Goal: Find specific page/section: Find specific page/section

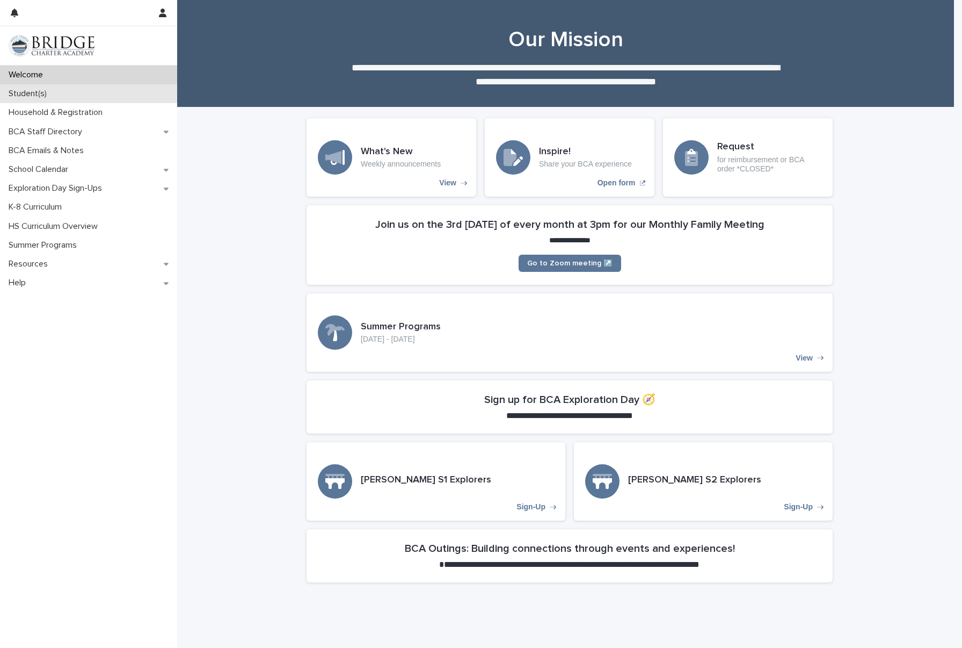
click at [33, 96] on p "Student(s)" at bounding box center [29, 94] width 51 height 10
